Goal: Check status: Check status

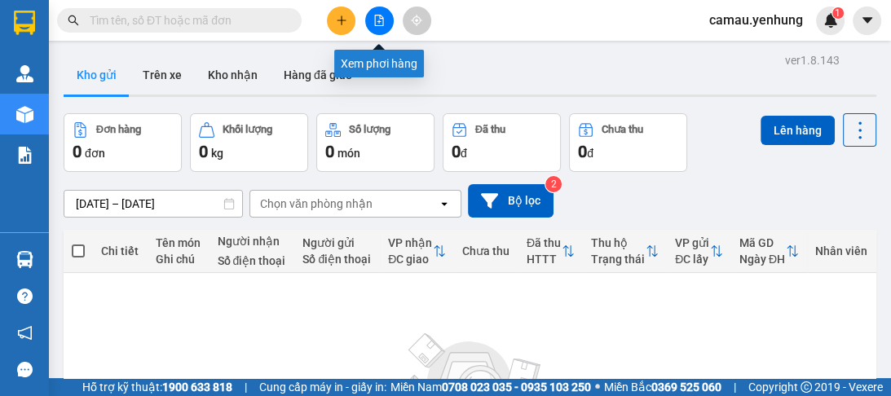
click at [386, 26] on button at bounding box center [379, 21] width 29 height 29
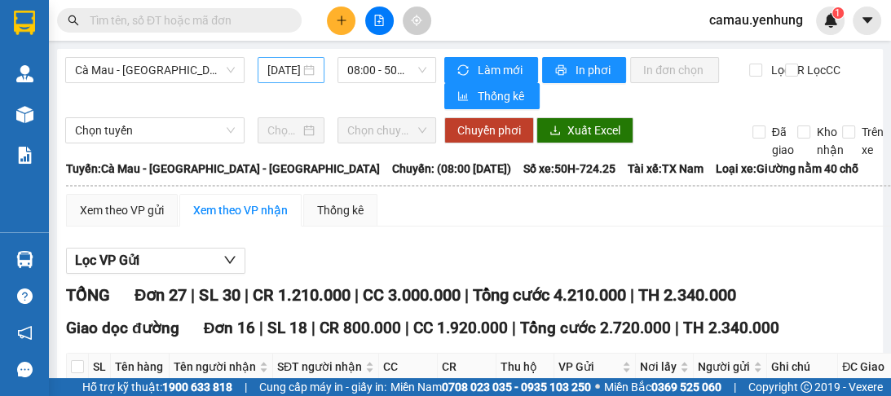
click at [304, 73] on div "[DATE]" at bounding box center [290, 70] width 47 height 18
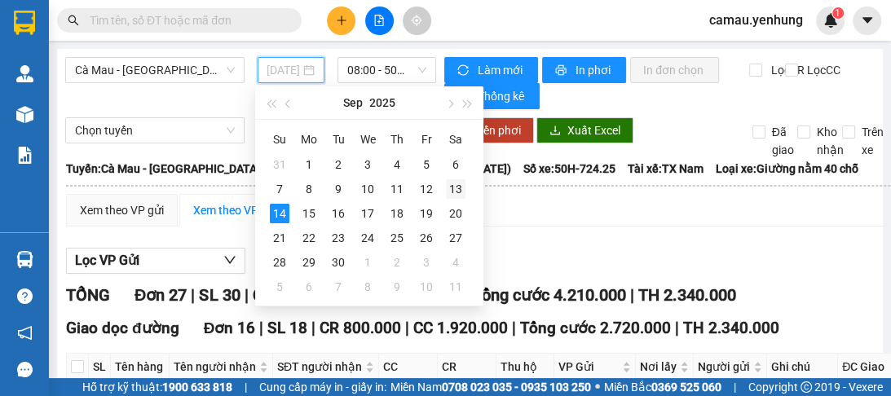
click at [454, 189] on div "13" at bounding box center [456, 189] width 20 height 20
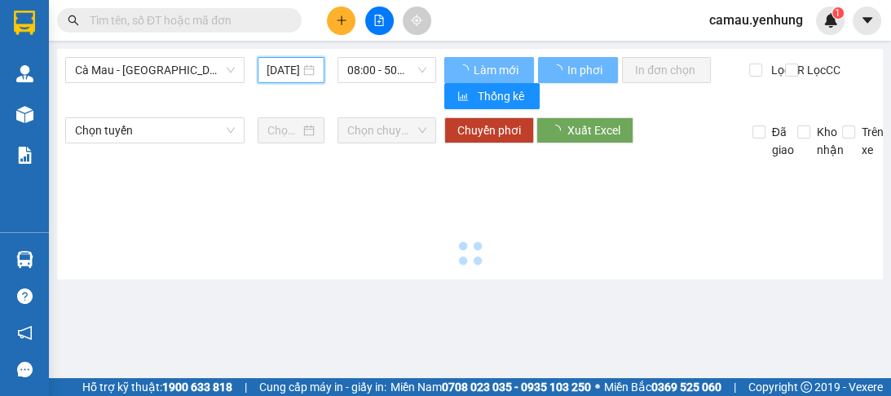
type input "[DATE]"
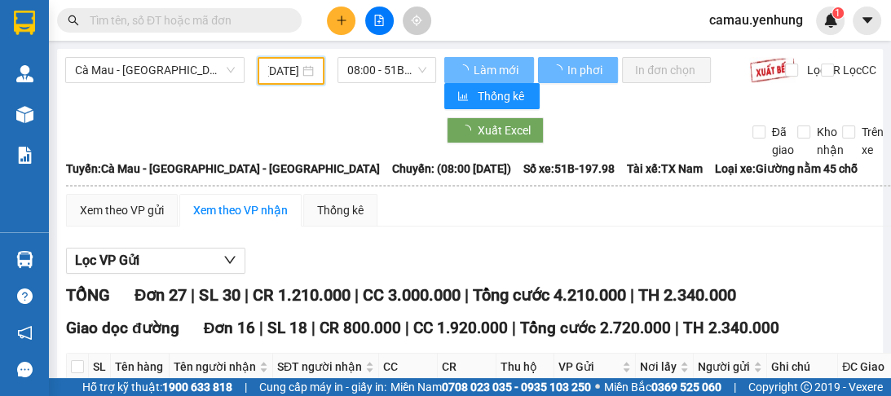
scroll to position [0, 24]
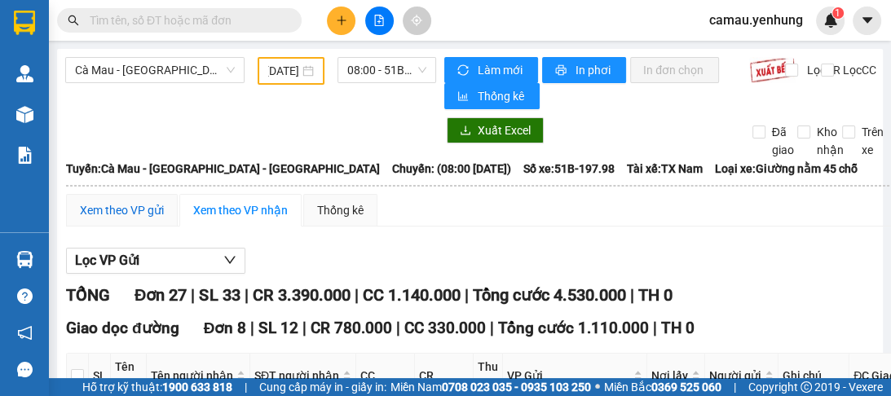
click at [143, 212] on div "Xem theo VP gửi" at bounding box center [122, 210] width 84 height 18
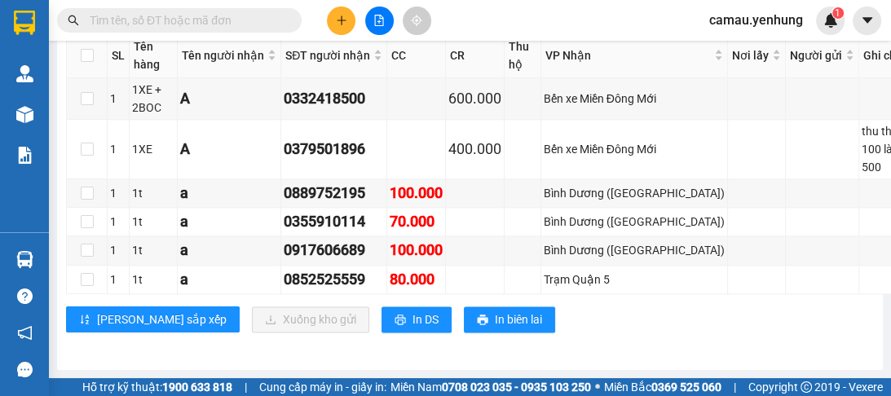
scroll to position [1427, 0]
